Goal: Task Accomplishment & Management: Use online tool/utility

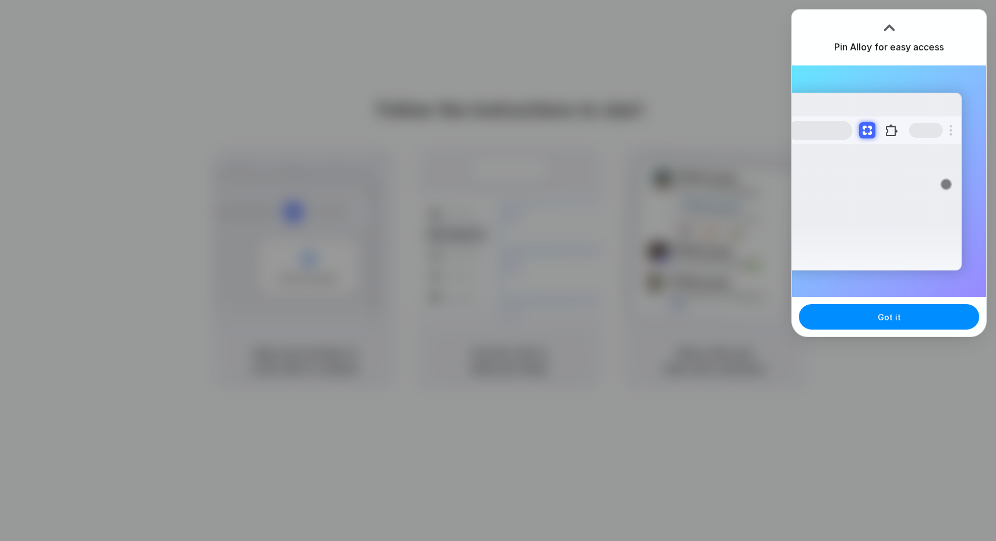
click at [940, 124] on div at bounding box center [874, 131] width 174 height 28
click at [886, 317] on span "Got it" at bounding box center [889, 317] width 23 height 12
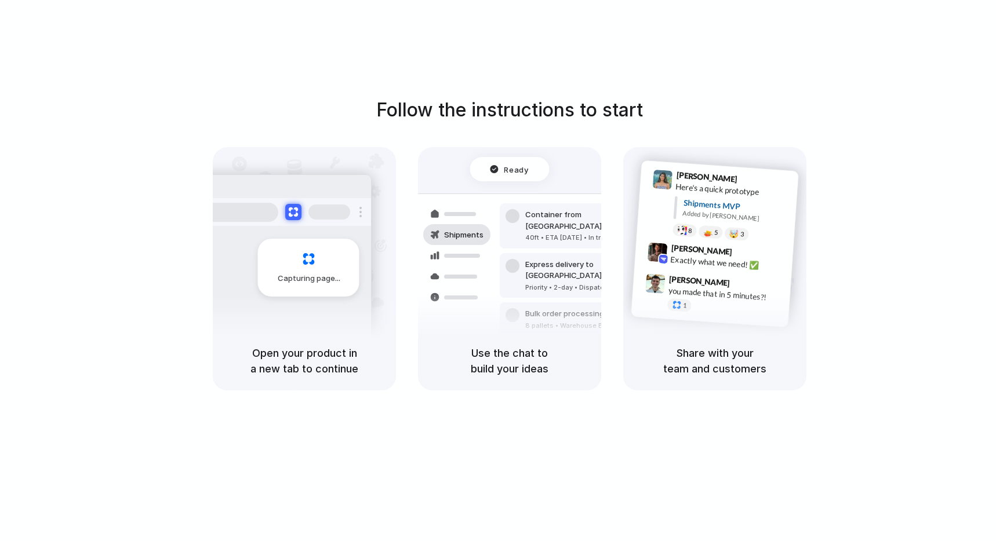
click at [305, 242] on div "Capturing page" at bounding box center [308, 268] width 101 height 58
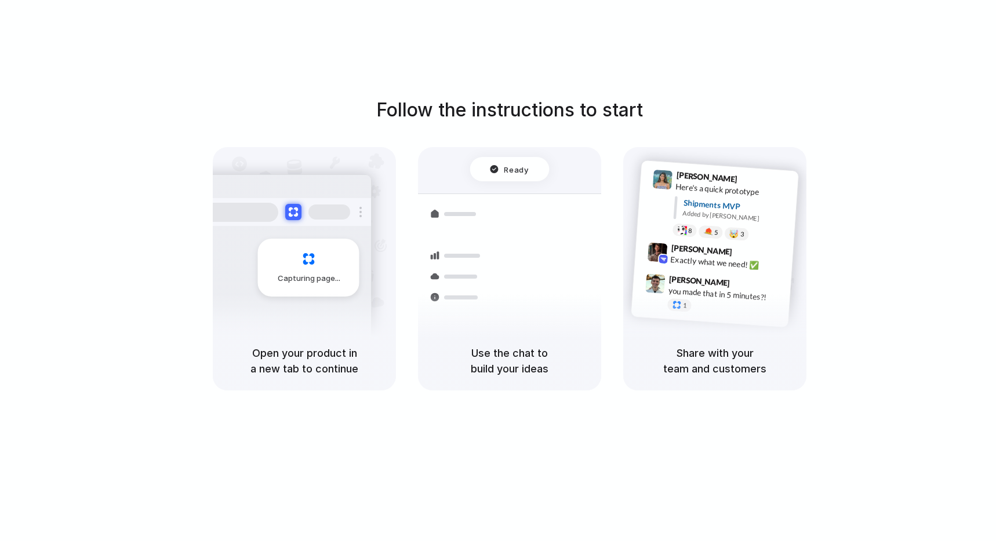
click at [511, 364] on h5 "Use the chat to build your ideas" at bounding box center [509, 360] width 155 height 31
click at [512, 379] on div "Use the chat to build your ideas" at bounding box center [509, 361] width 183 height 59
click at [705, 373] on h5 "Share with your team and customers" at bounding box center [714, 360] width 155 height 31
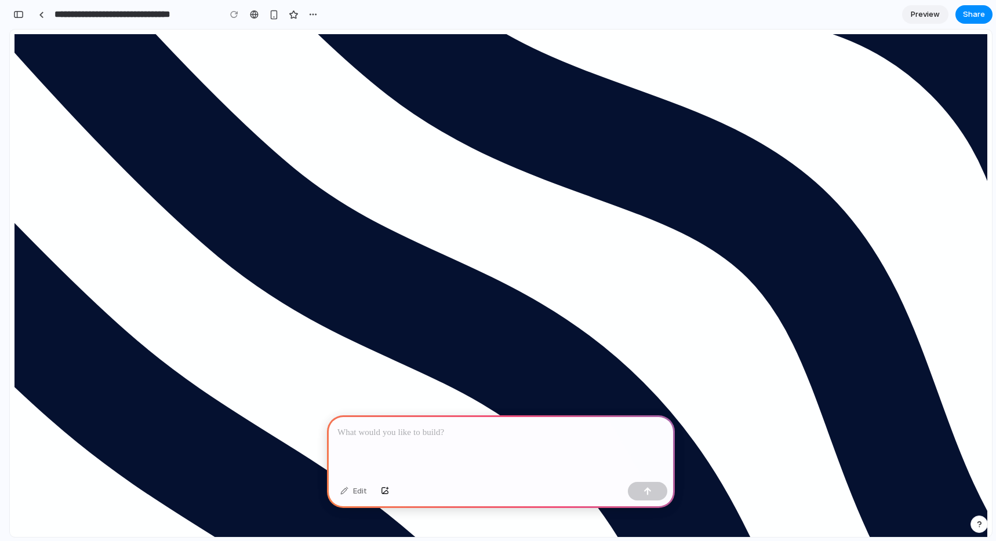
click at [447, 443] on div at bounding box center [501, 447] width 348 height 62
click at [475, 443] on div at bounding box center [501, 447] width 348 height 62
click at [494, 442] on div at bounding box center [501, 447] width 348 height 62
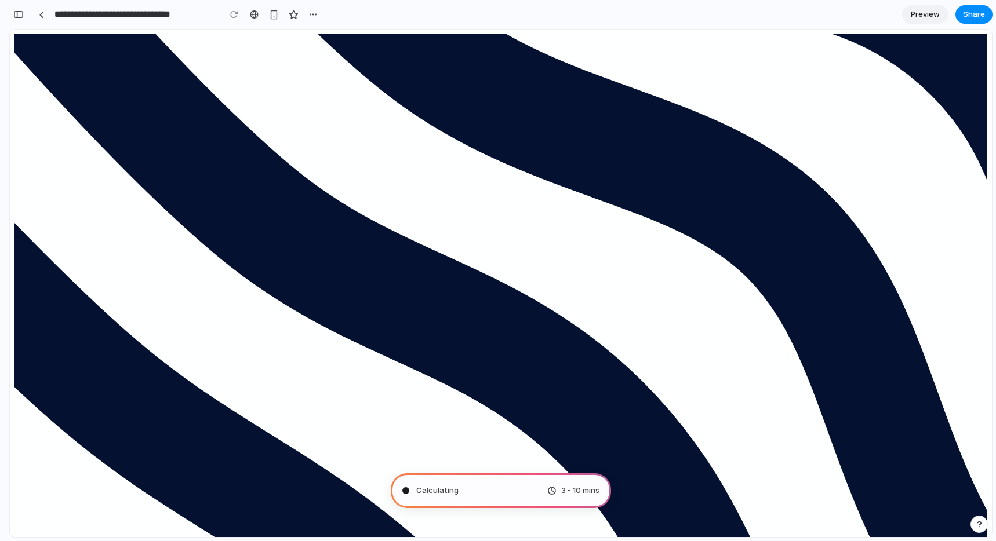
type input "**********"
